Goal: Information Seeking & Learning: Check status

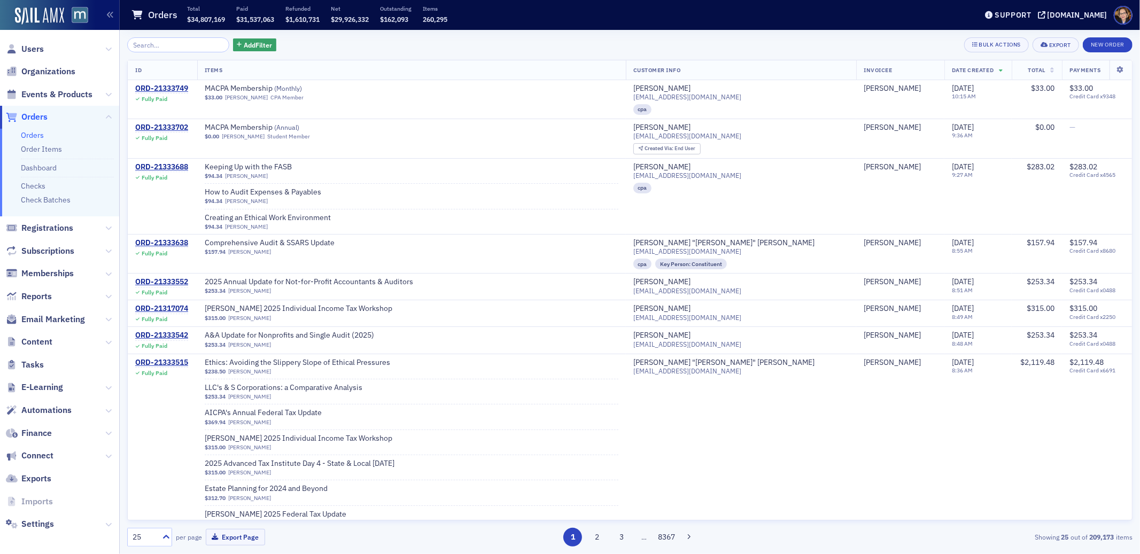
click at [30, 114] on span "Orders" at bounding box center [34, 117] width 26 height 12
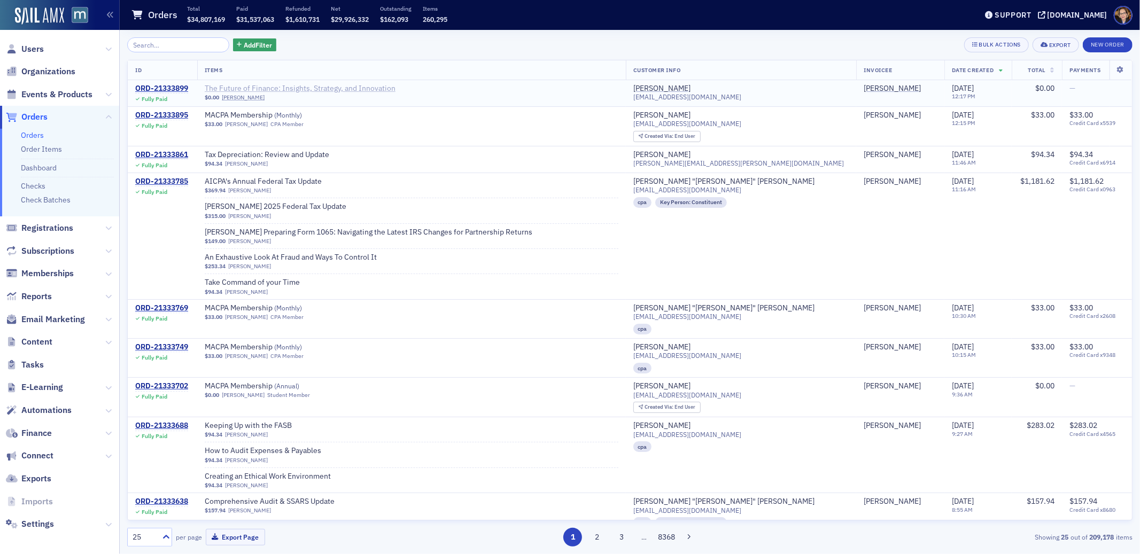
click at [378, 86] on span "The Future of Finance: Insights, Strategy, and Innovation" at bounding box center [300, 89] width 191 height 10
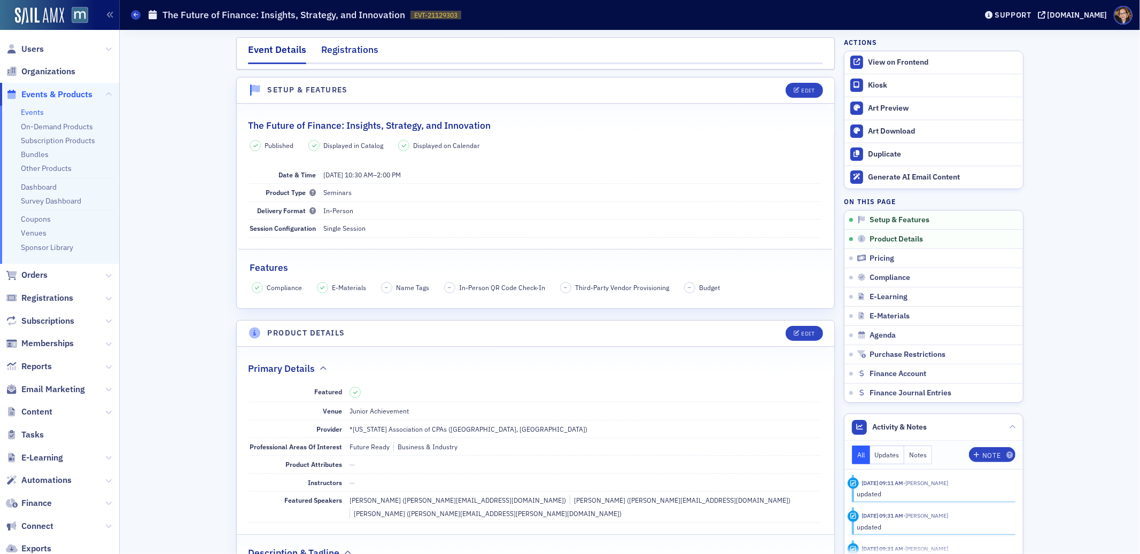
click at [341, 50] on div "Registrations" at bounding box center [349, 53] width 57 height 20
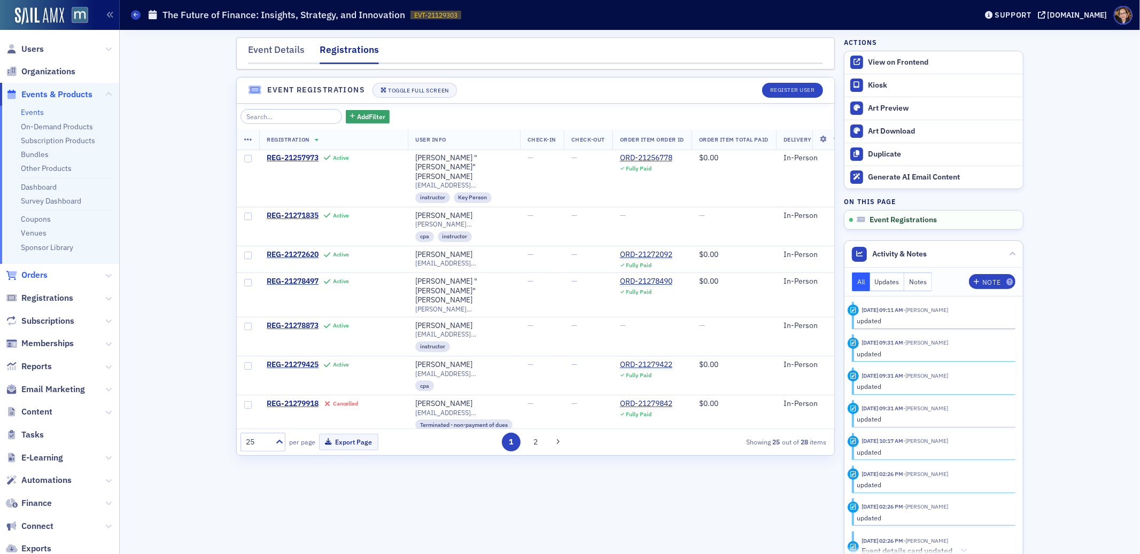
click at [29, 272] on span "Orders" at bounding box center [34, 275] width 26 height 12
